Goal: Information Seeking & Learning: Learn about a topic

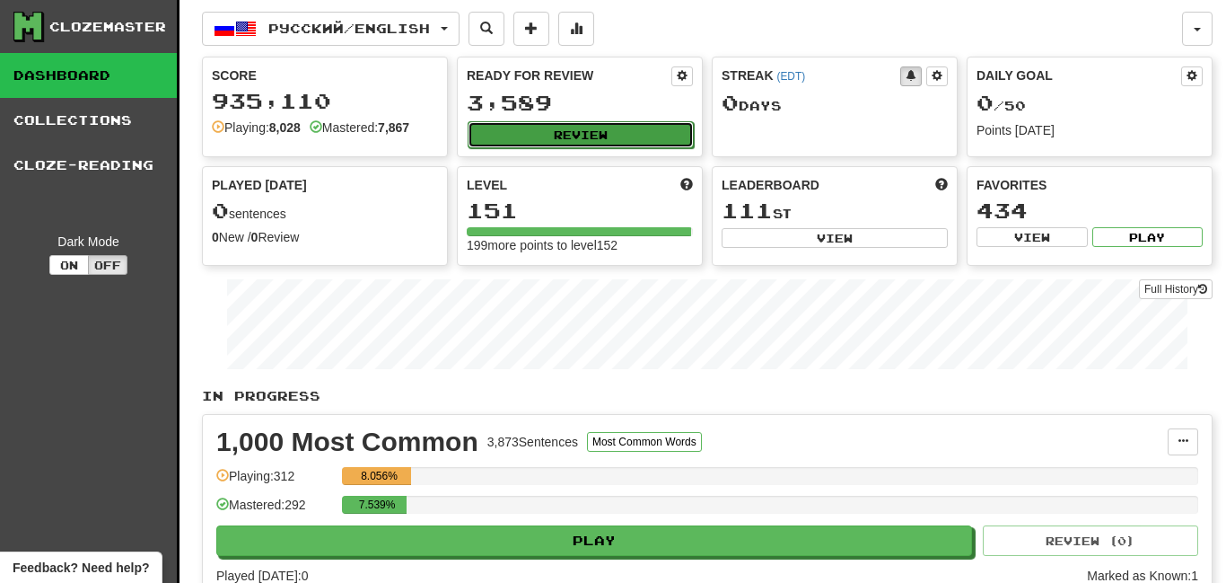
click at [589, 127] on button "Review" at bounding box center [581, 134] width 226 height 27
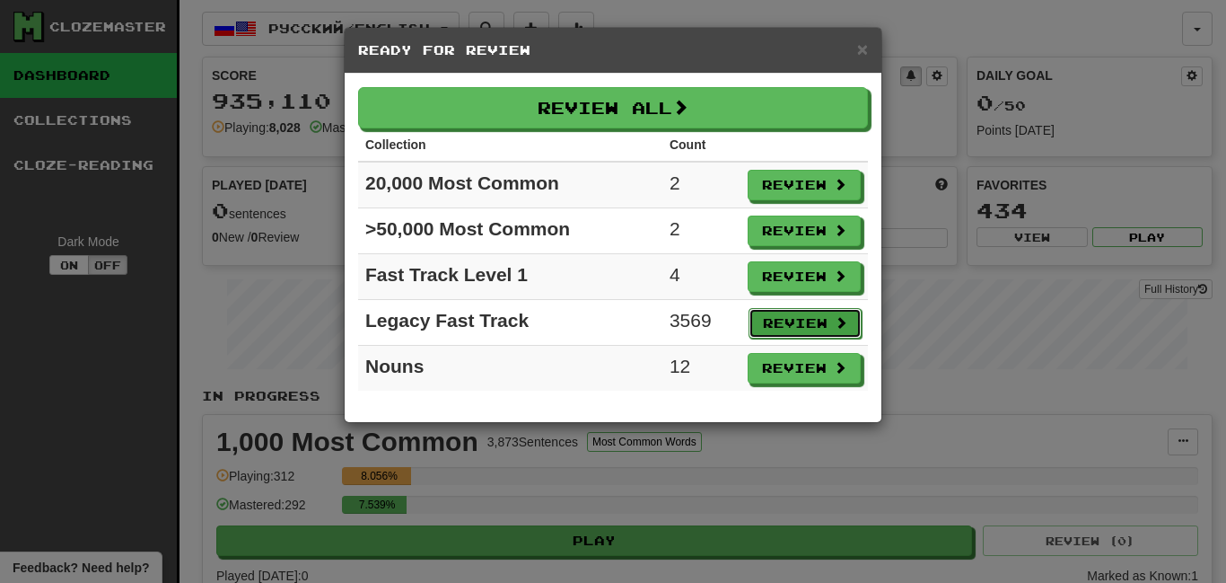
click at [771, 320] on button "Review" at bounding box center [805, 323] width 113 height 31
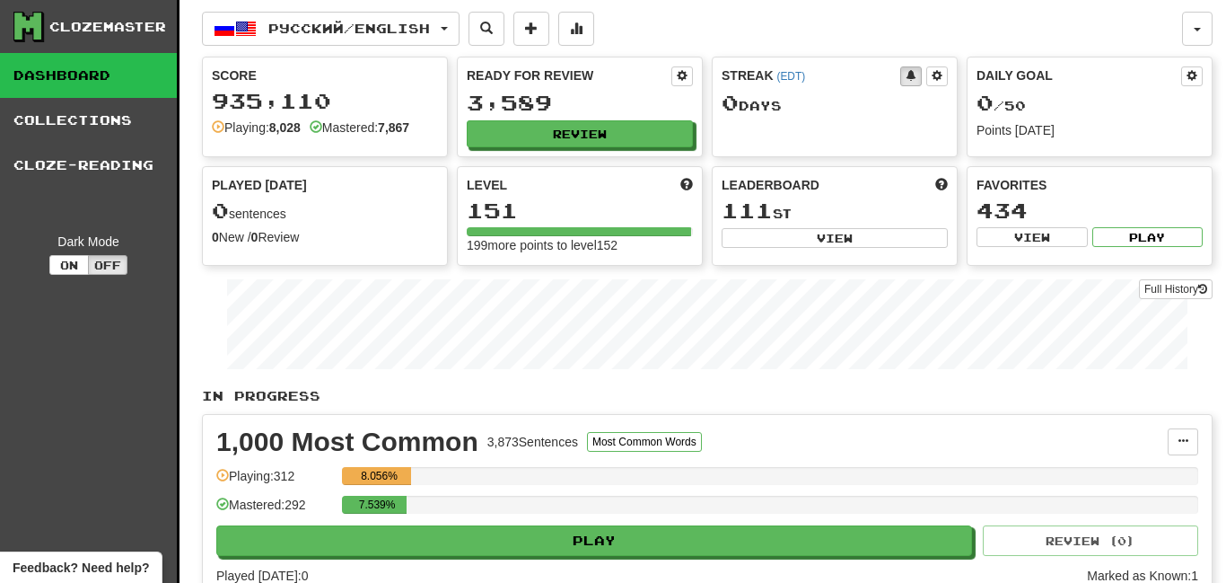
select select "**"
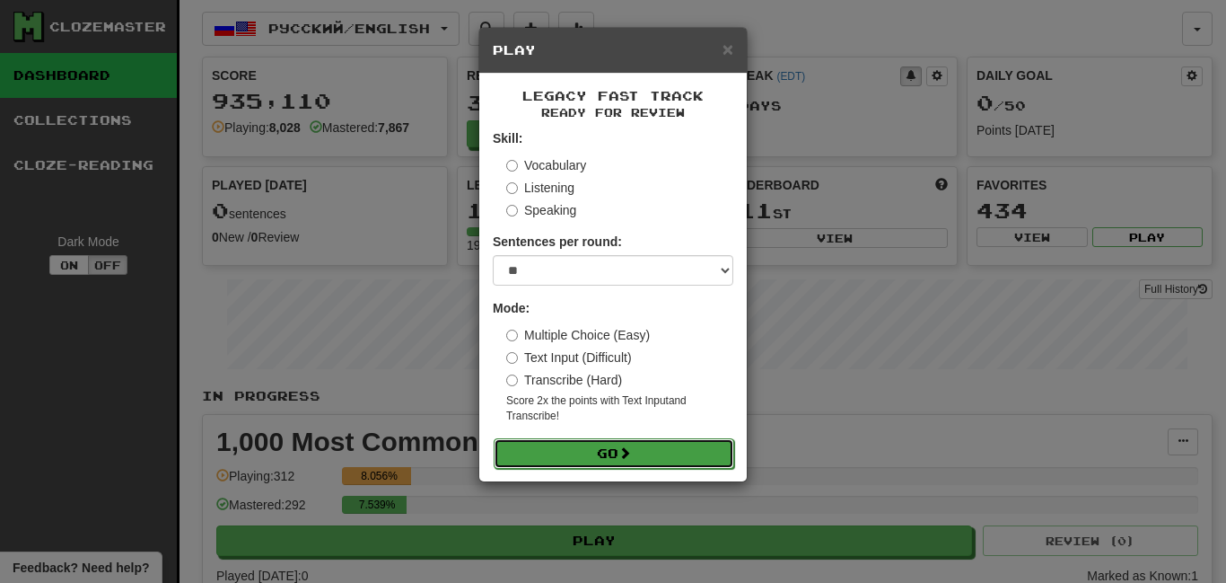
click at [618, 441] on button "Go" at bounding box center [614, 453] width 241 height 31
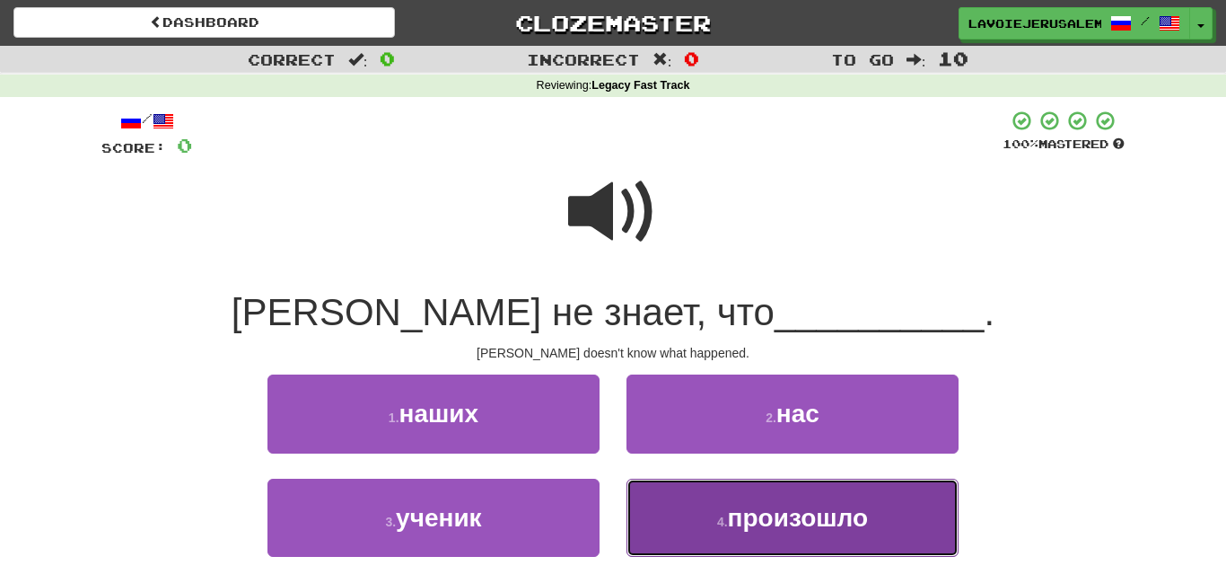
click at [676, 502] on button "4 . произошло" at bounding box center [793, 517] width 332 height 78
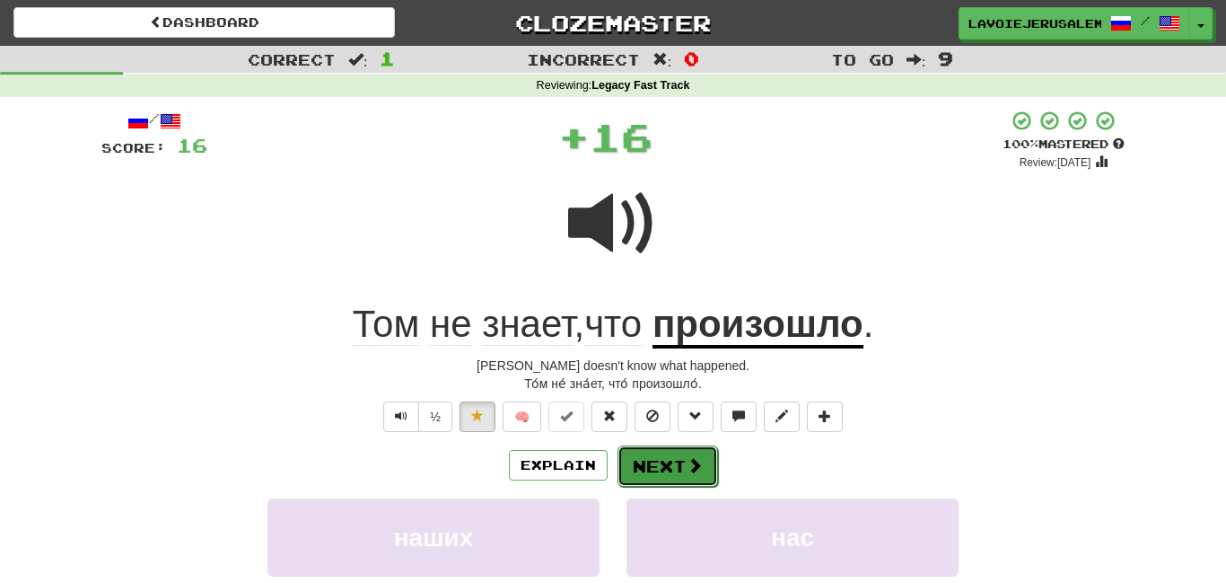
click at [633, 464] on button "Next" at bounding box center [668, 465] width 101 height 41
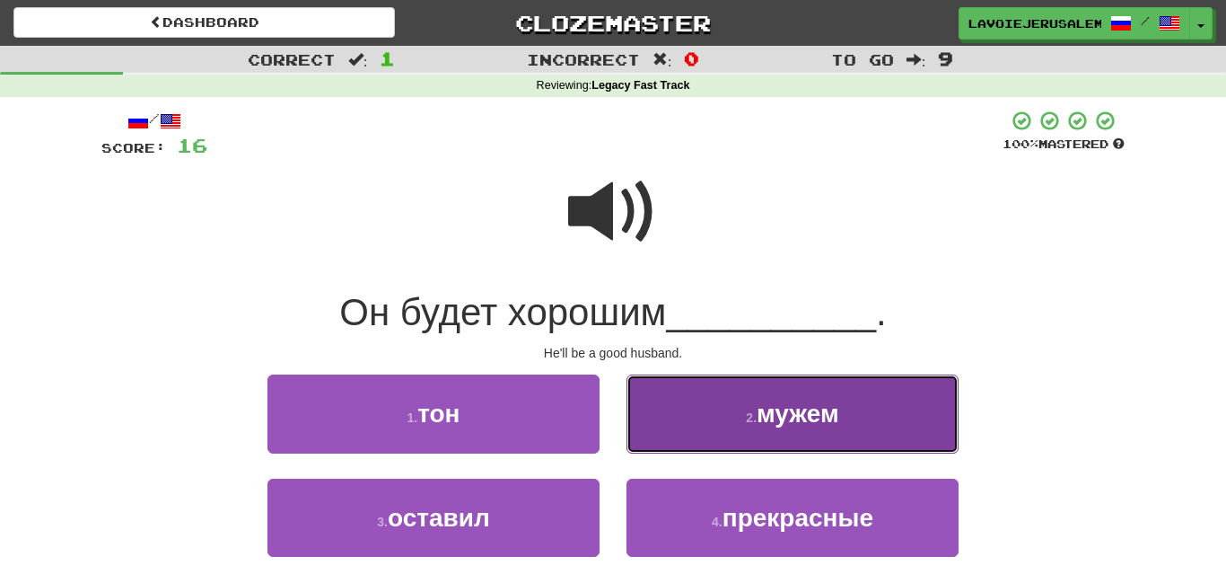
click at [635, 425] on button "2 . мужем" at bounding box center [793, 413] width 332 height 78
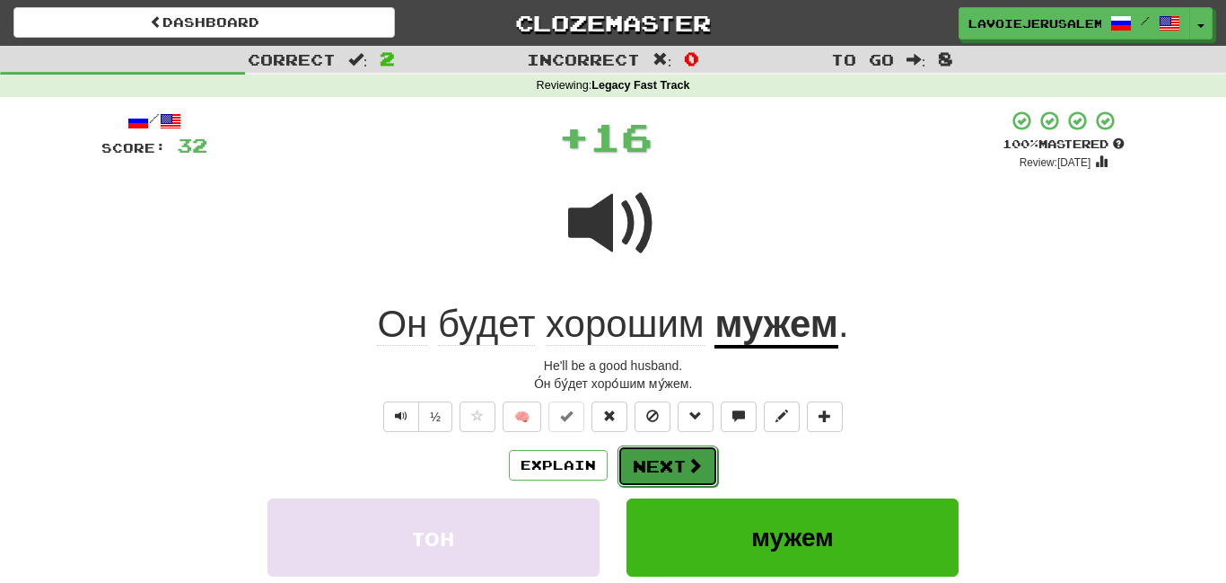
click at [644, 451] on button "Next" at bounding box center [668, 465] width 101 height 41
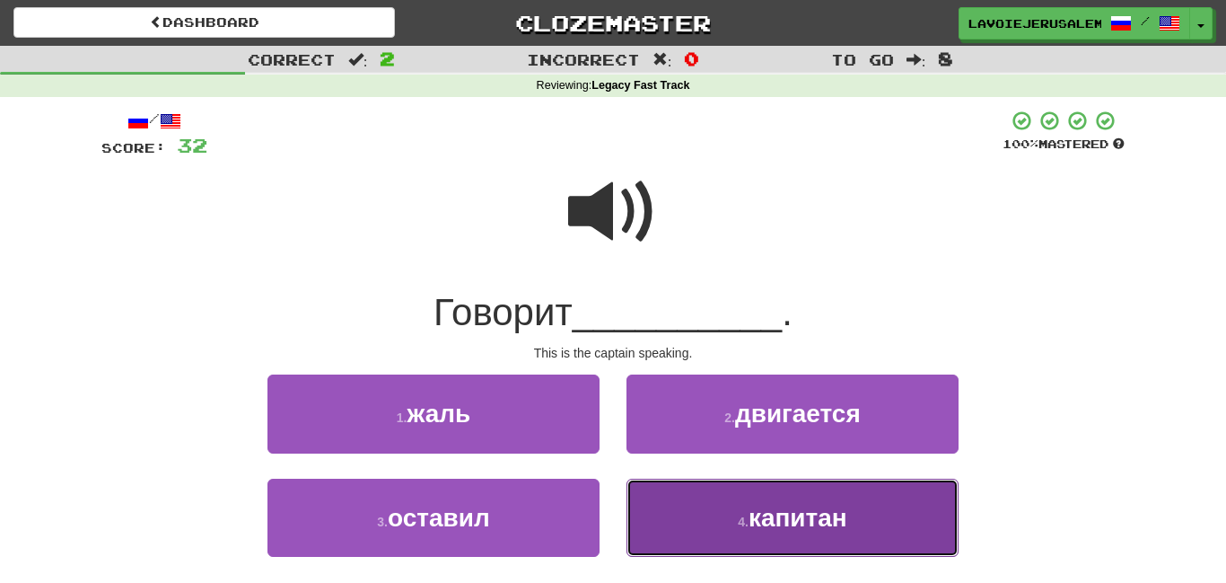
click at [698, 506] on button "4 . капитан" at bounding box center [793, 517] width 332 height 78
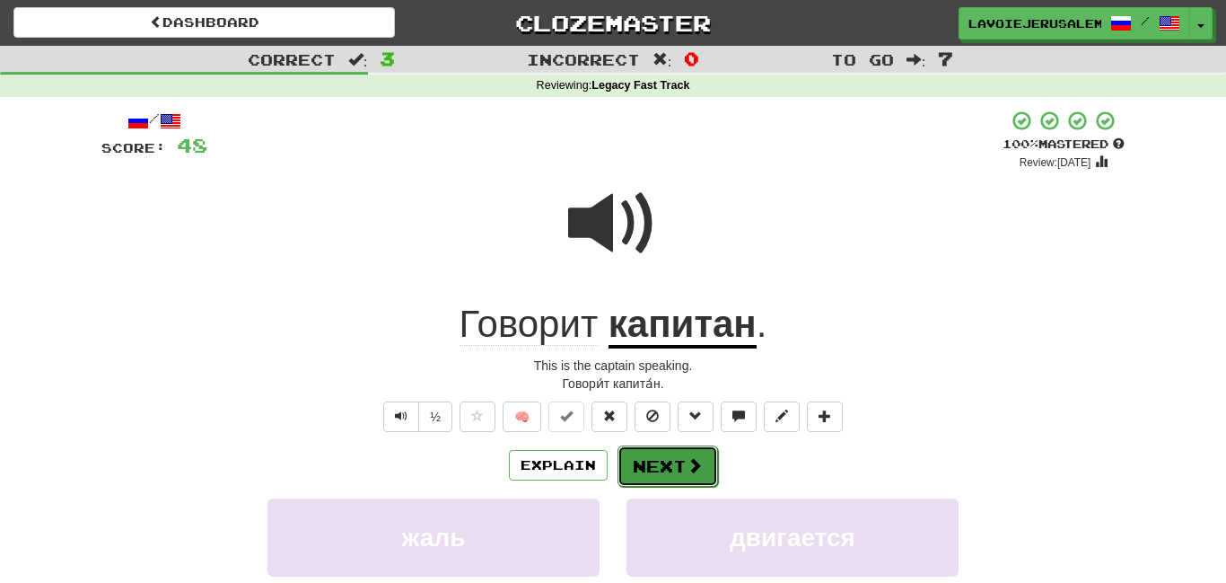
click at [670, 465] on button "Next" at bounding box center [668, 465] width 101 height 41
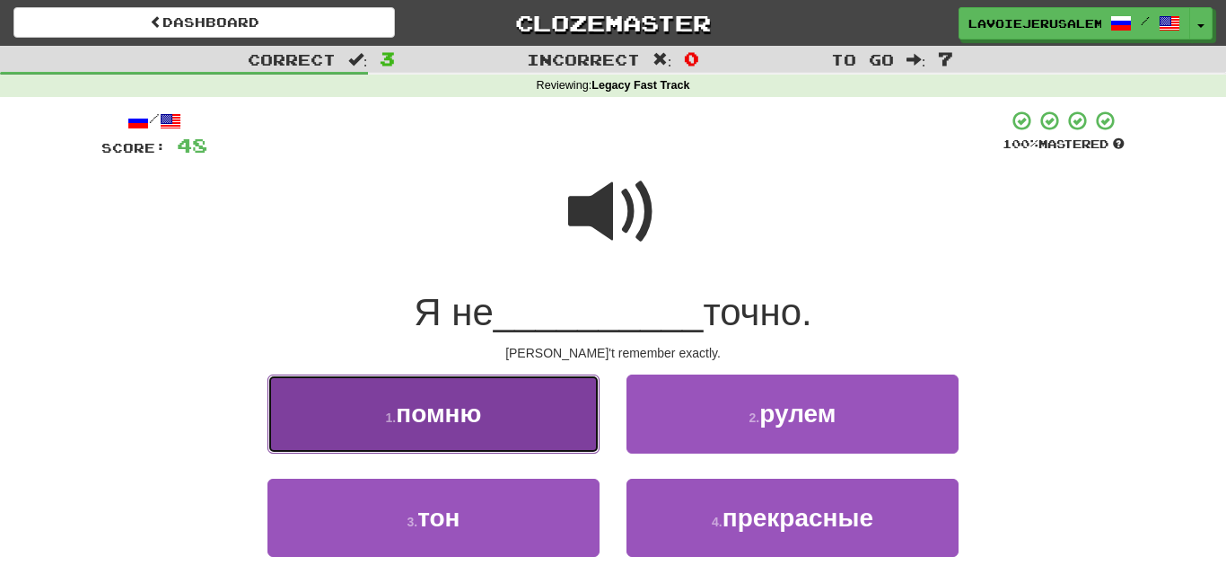
click at [526, 414] on button "1 . помню" at bounding box center [433, 413] width 332 height 78
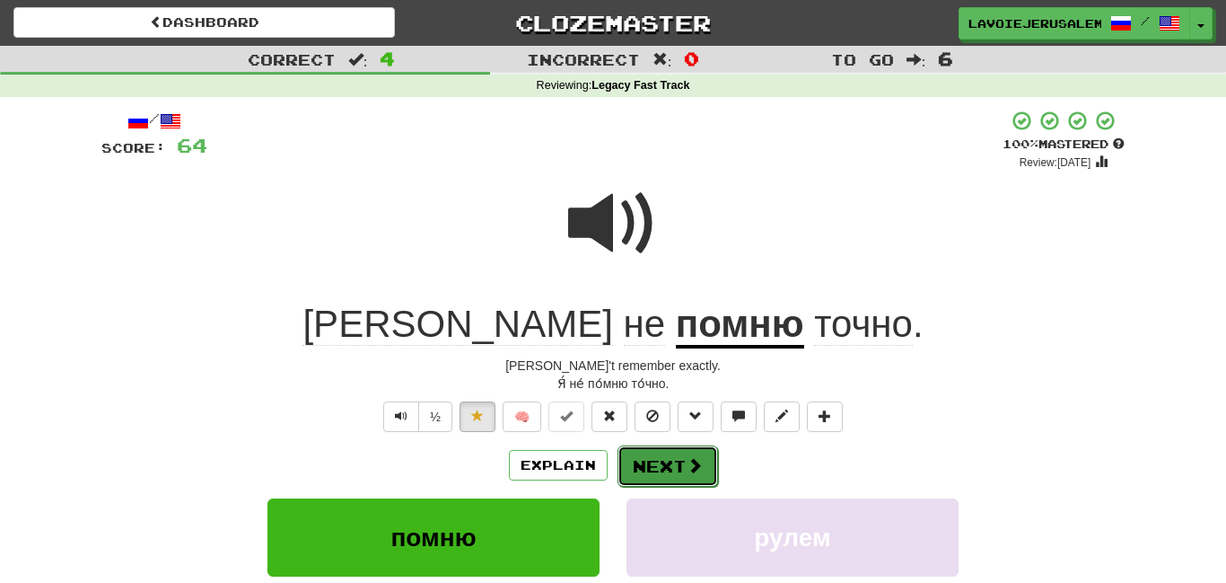
click at [661, 451] on button "Next" at bounding box center [668, 465] width 101 height 41
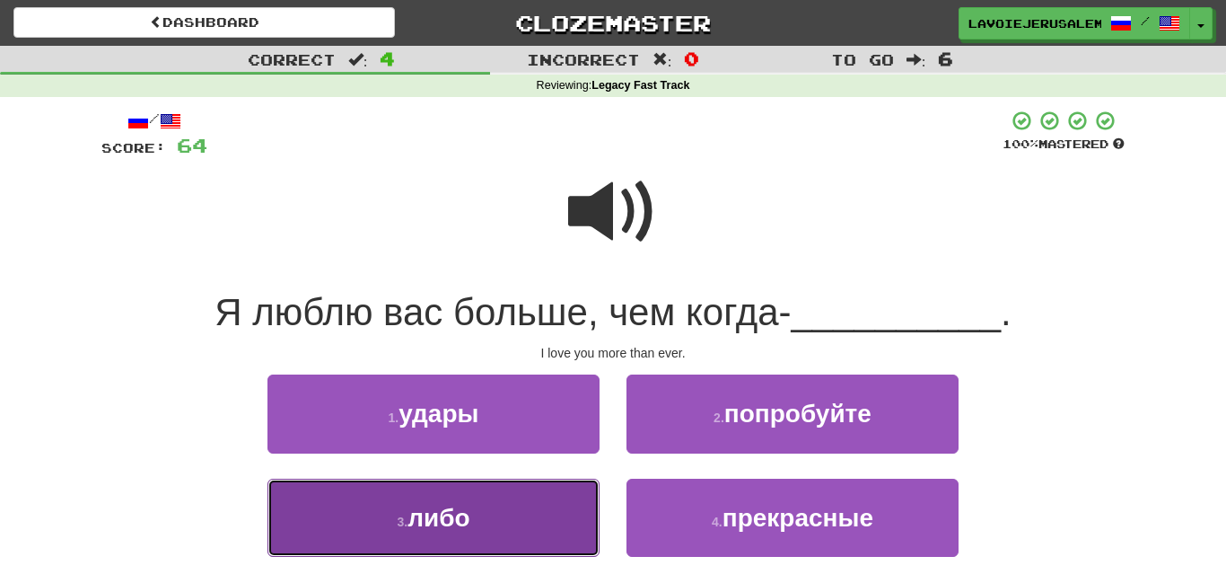
click at [529, 513] on button "3 . либо" at bounding box center [433, 517] width 332 height 78
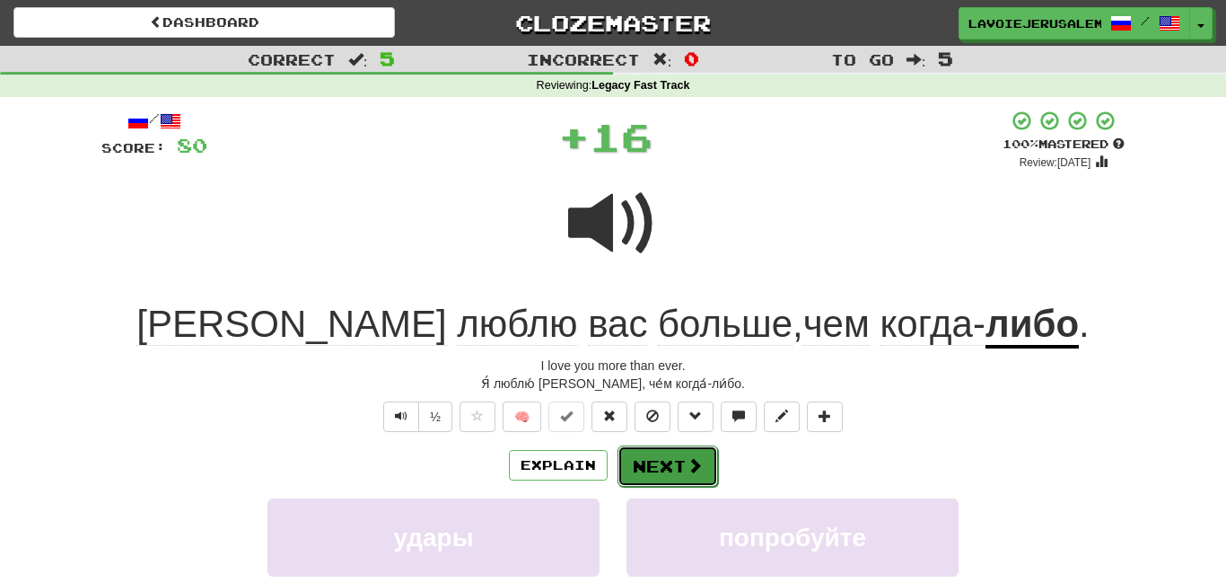
click at [691, 457] on span at bounding box center [695, 465] width 16 height 16
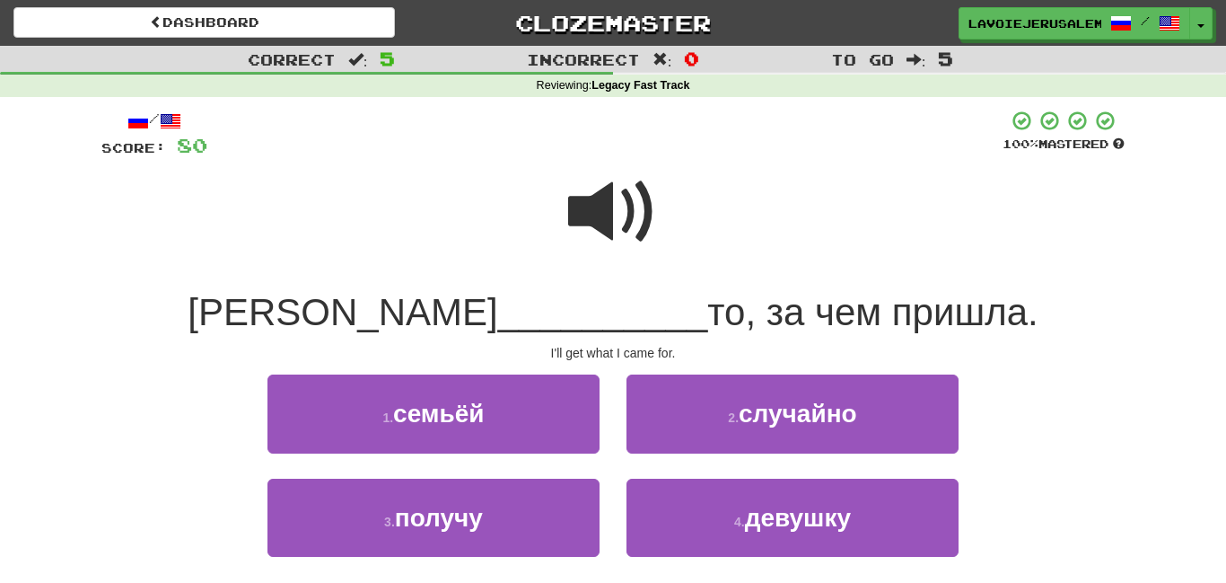
click at [603, 197] on span at bounding box center [613, 212] width 90 height 90
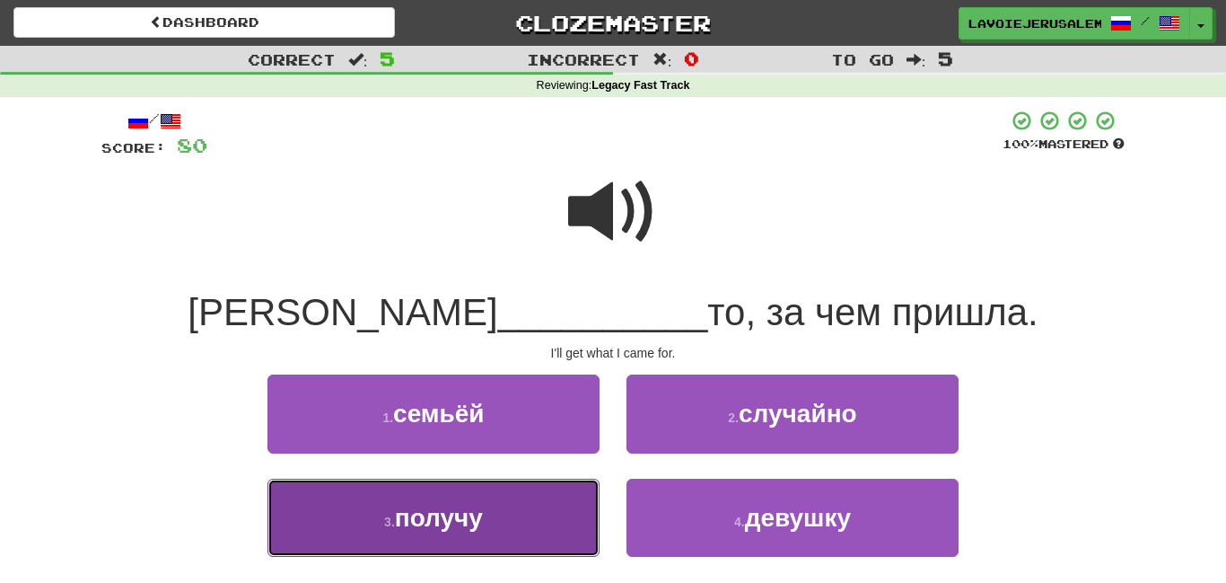
click at [547, 522] on button "3 . получу" at bounding box center [433, 517] width 332 height 78
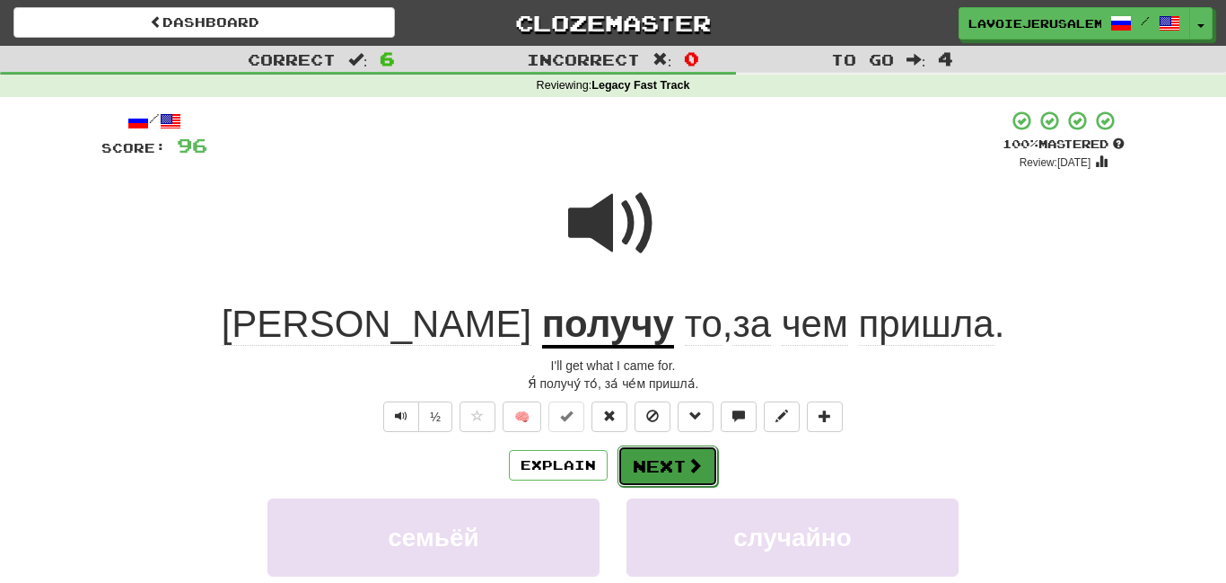
click at [635, 460] on button "Next" at bounding box center [668, 465] width 101 height 41
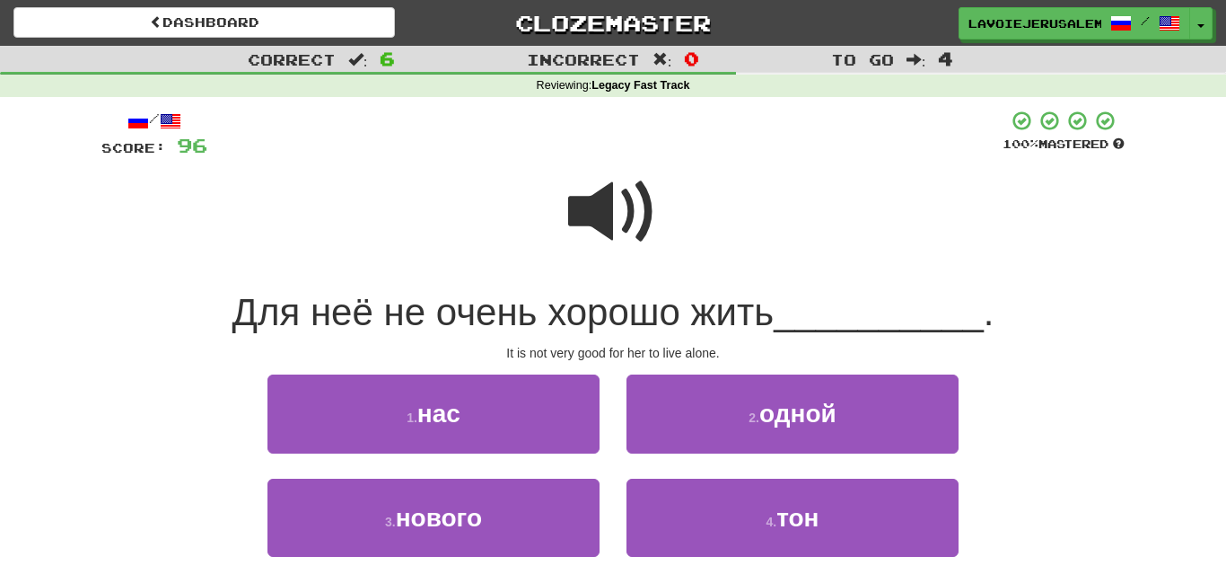
click at [599, 210] on span at bounding box center [613, 212] width 90 height 90
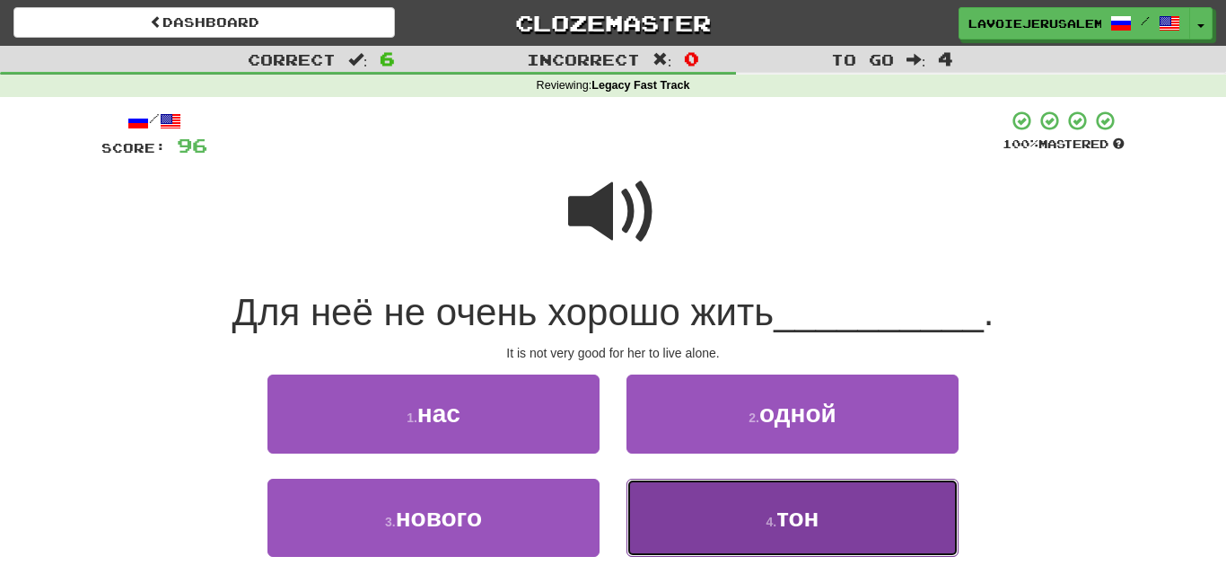
click at [659, 540] on button "4 . тон" at bounding box center [793, 517] width 332 height 78
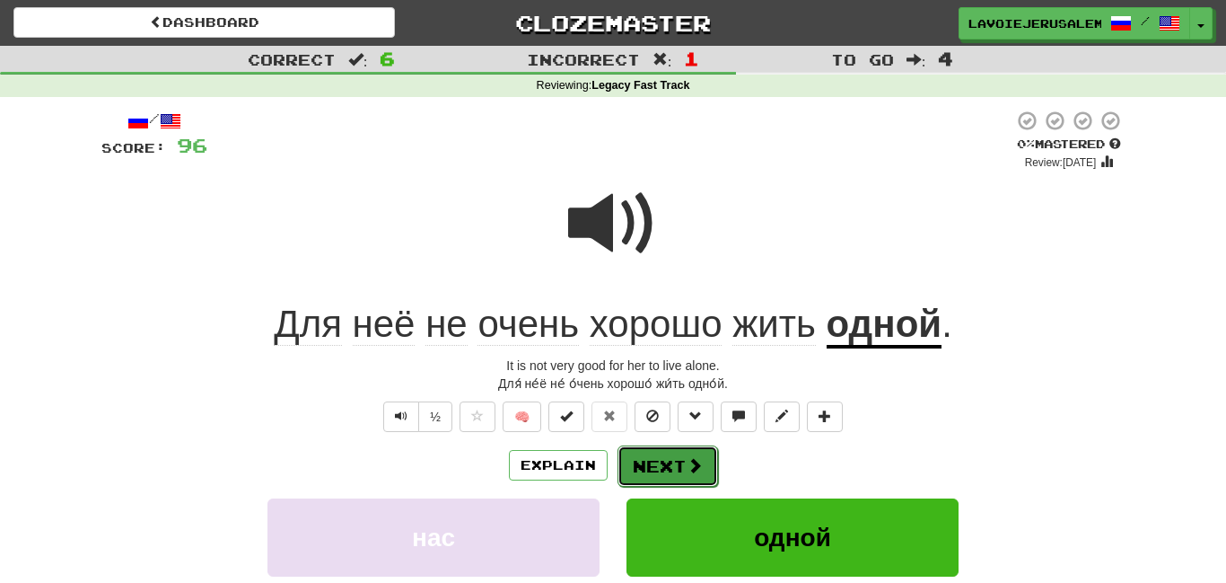
click at [665, 455] on button "Next" at bounding box center [668, 465] width 101 height 41
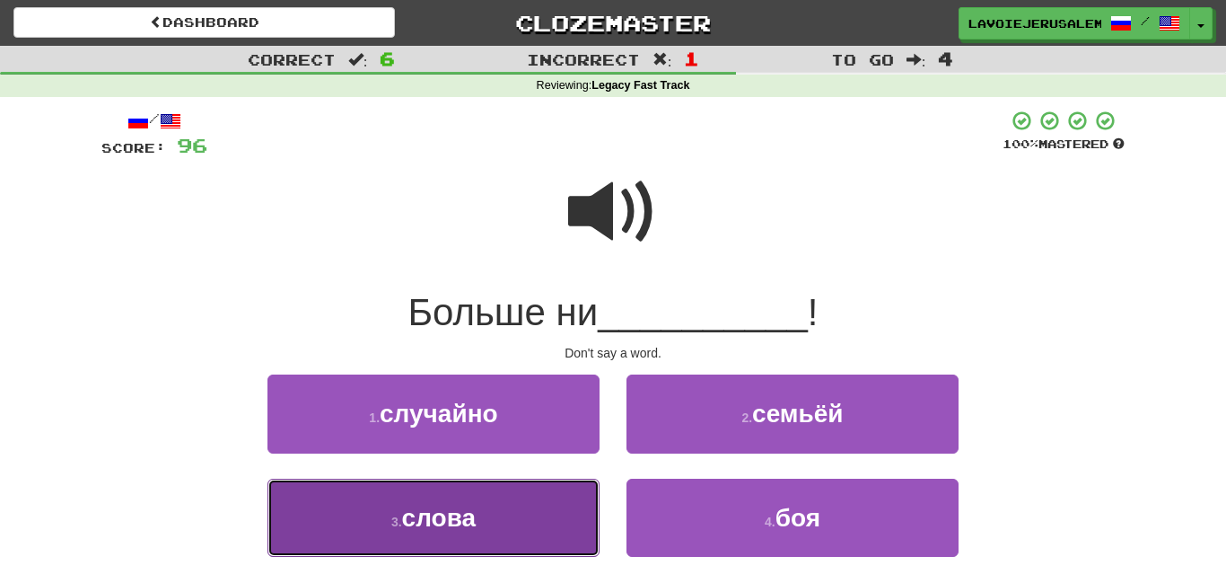
click at [523, 507] on button "3 . слова" at bounding box center [433, 517] width 332 height 78
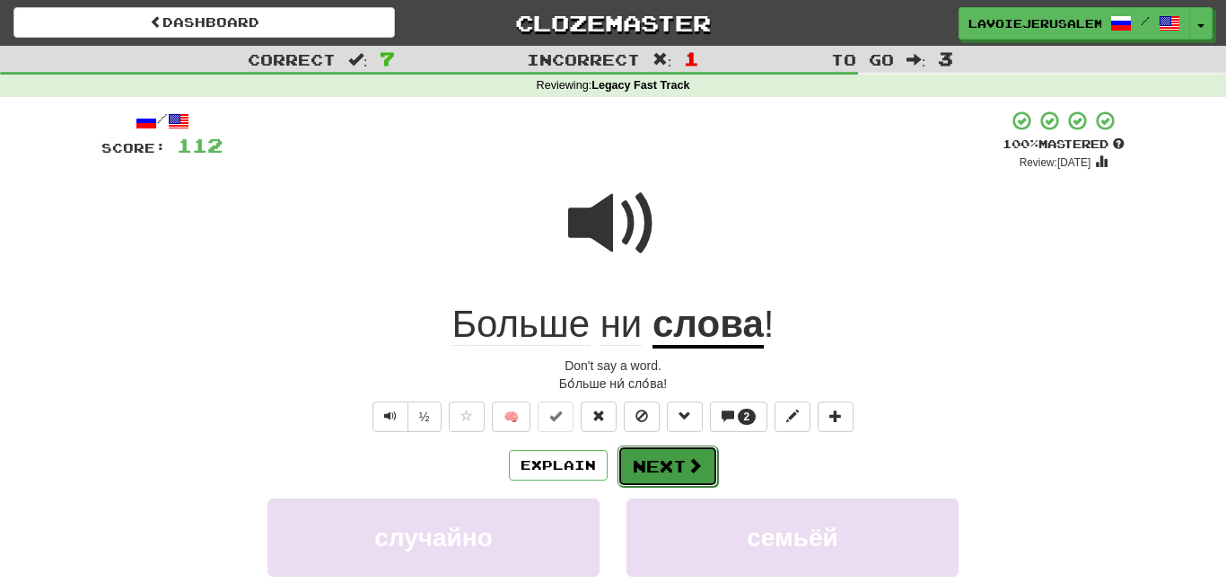
click at [638, 466] on button "Next" at bounding box center [668, 465] width 101 height 41
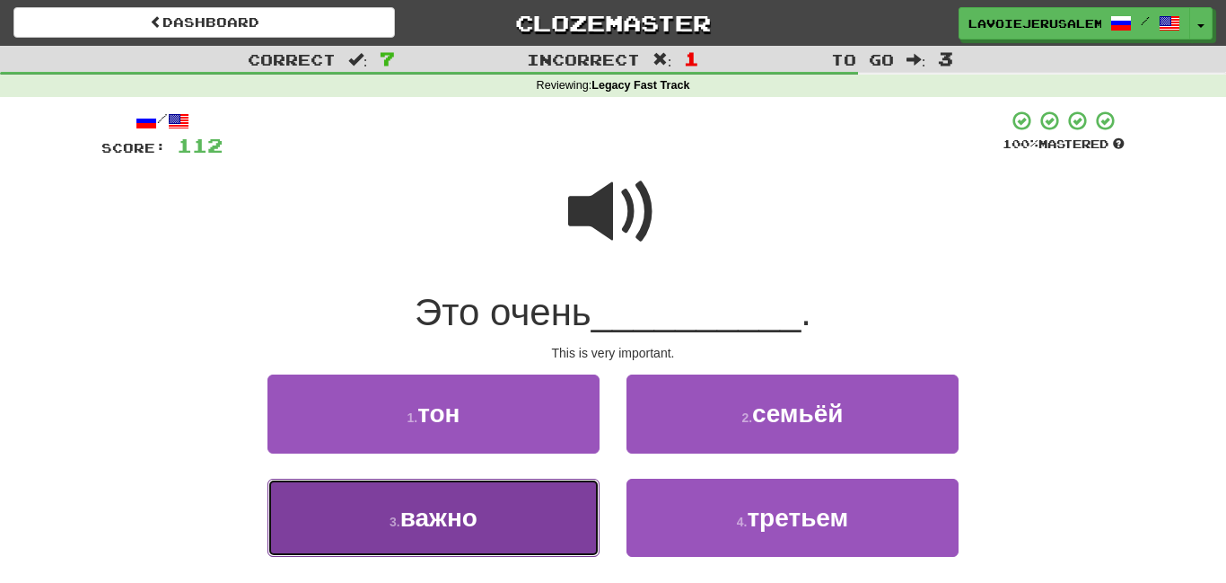
click at [574, 500] on button "3 . важно" at bounding box center [433, 517] width 332 height 78
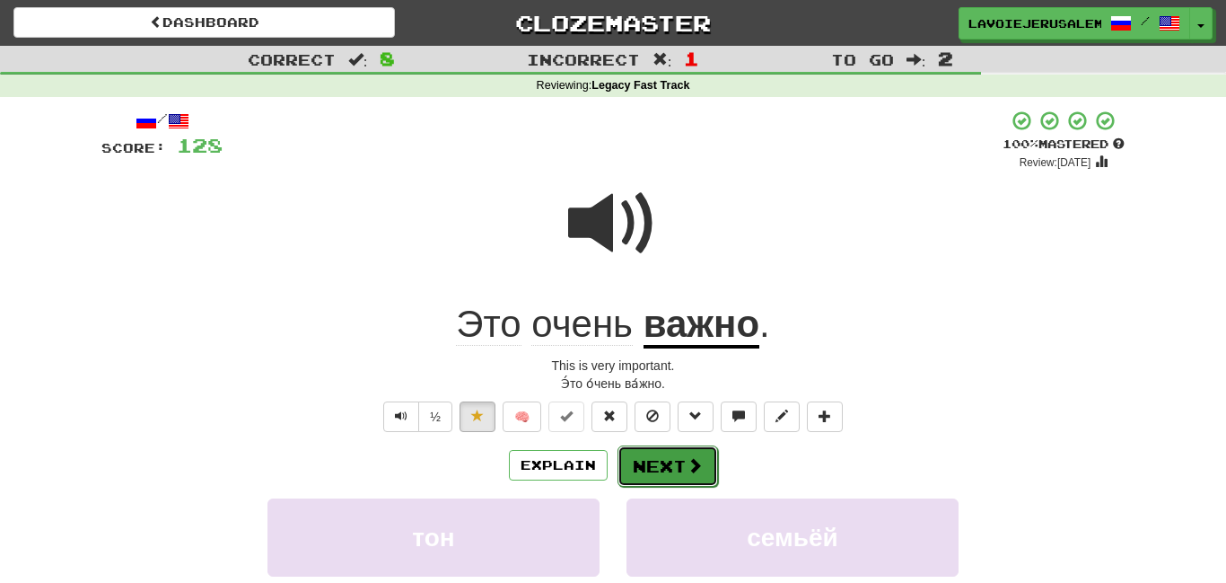
click at [639, 452] on button "Next" at bounding box center [668, 465] width 101 height 41
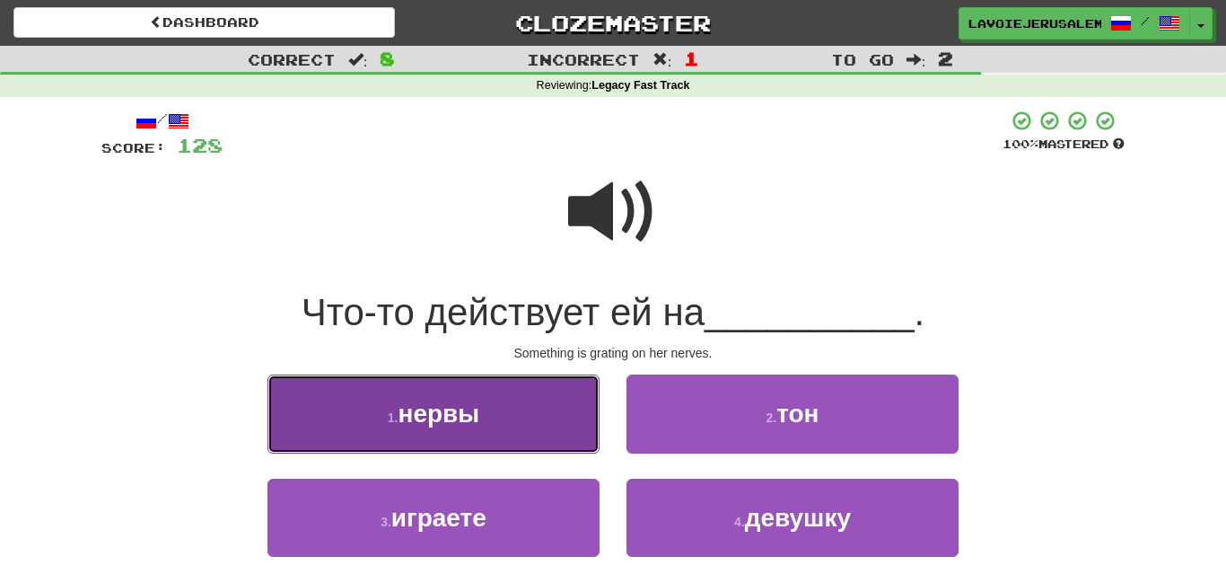
click at [523, 437] on button "1 . нервы" at bounding box center [433, 413] width 332 height 78
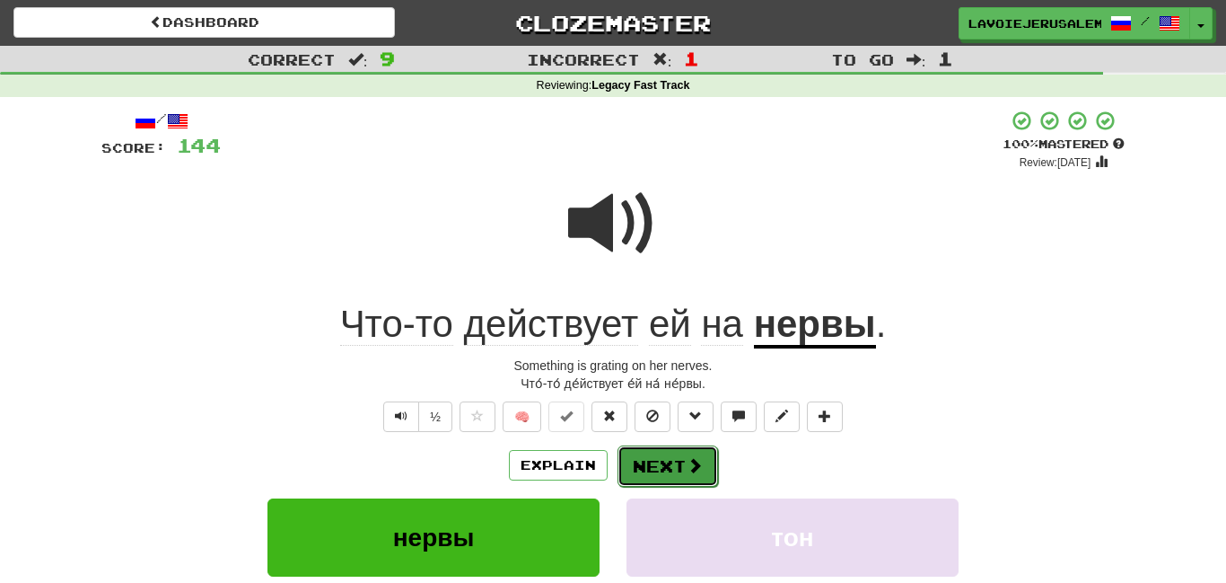
click at [674, 462] on button "Next" at bounding box center [668, 465] width 101 height 41
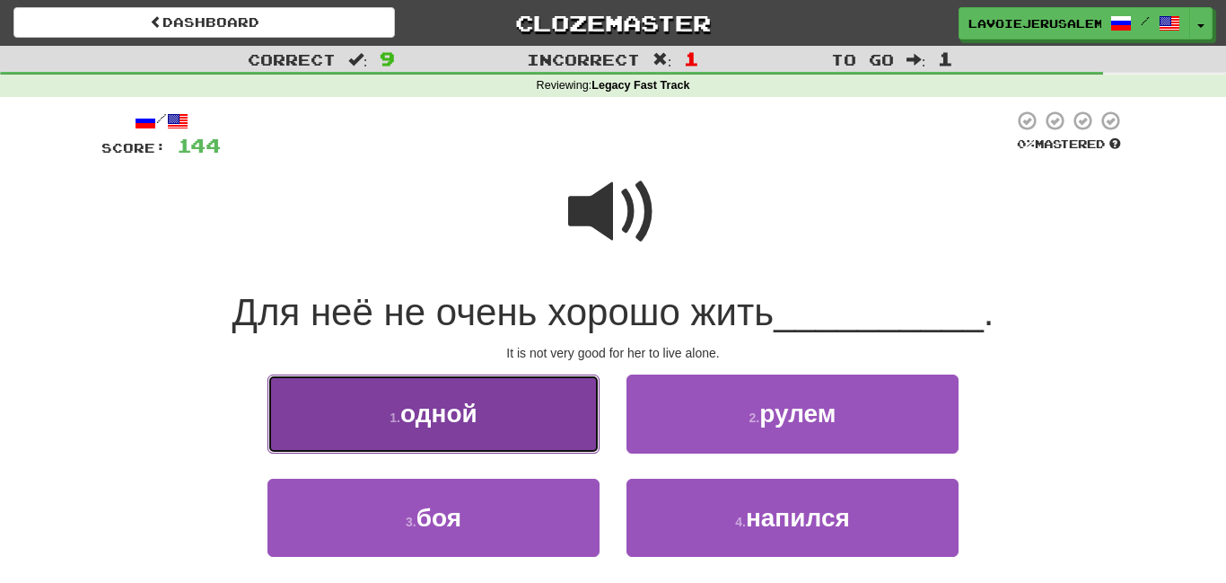
click at [535, 408] on button "1 . одной" at bounding box center [433, 413] width 332 height 78
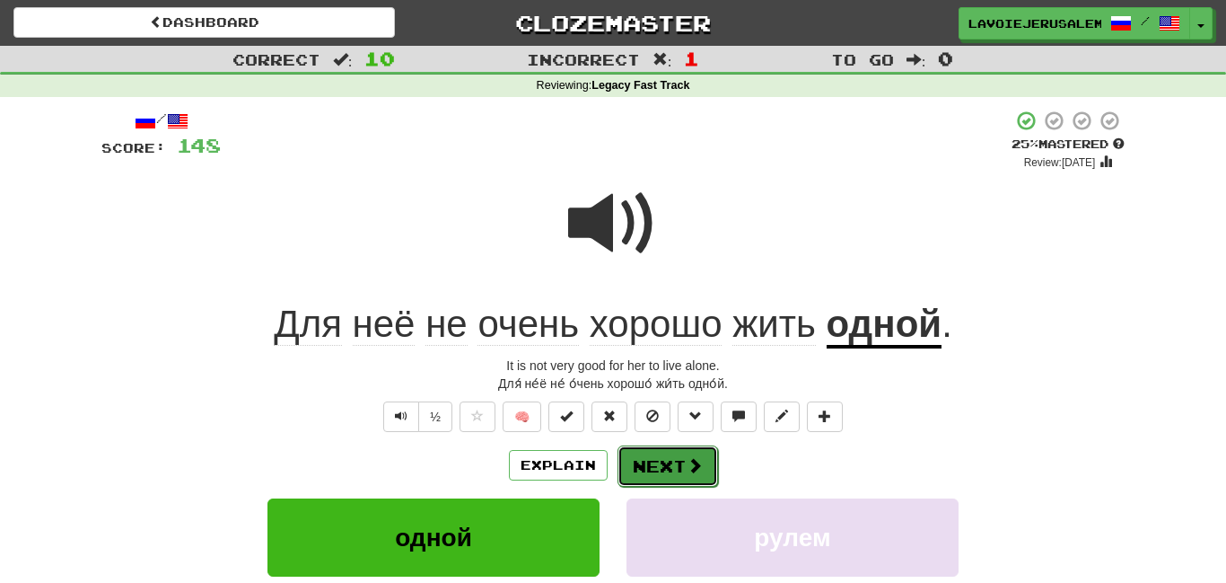
click at [663, 467] on button "Next" at bounding box center [668, 465] width 101 height 41
